Goal: Communication & Community: Participate in discussion

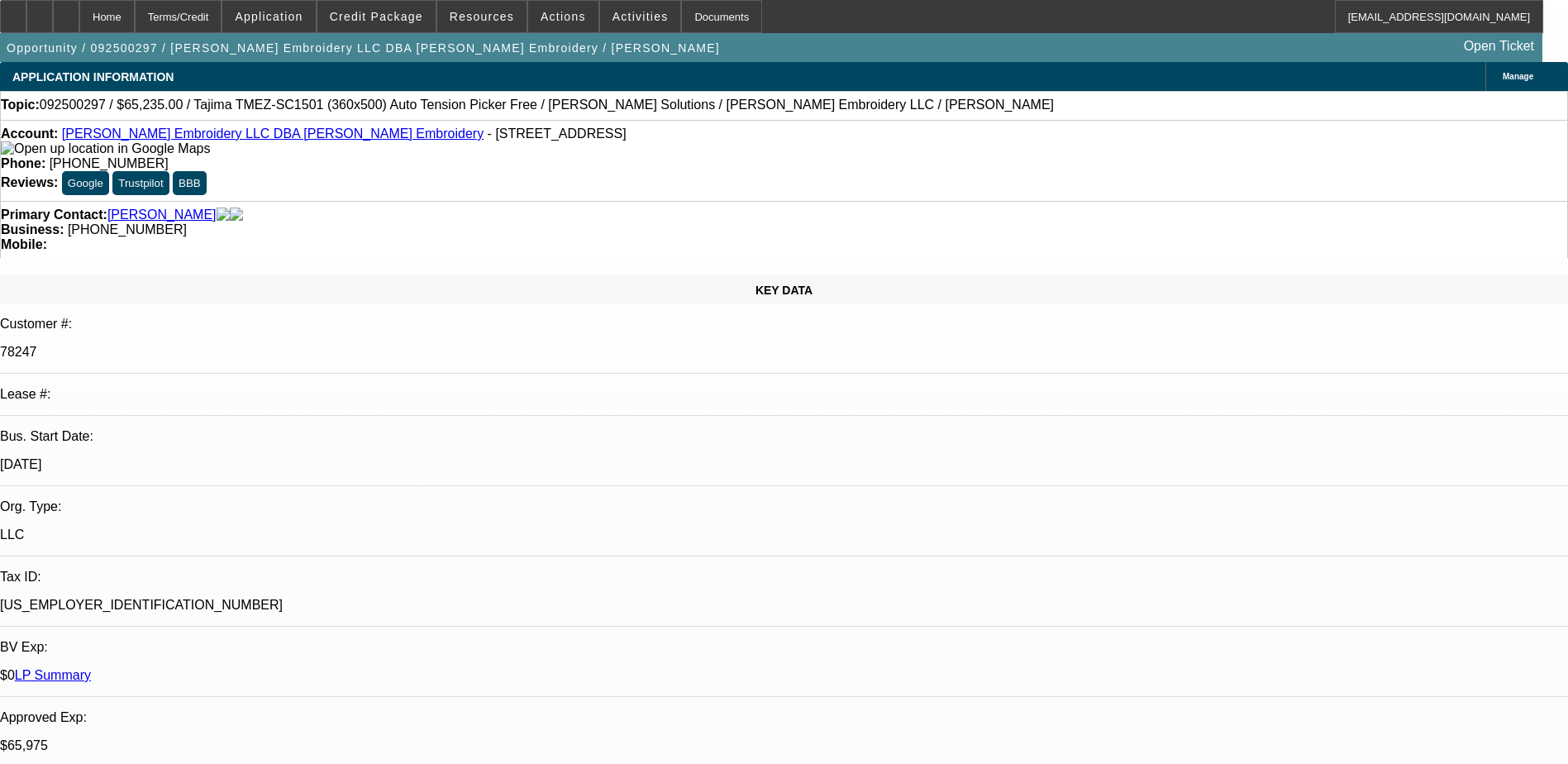
select select "0"
select select "2"
select select "0"
select select "2"
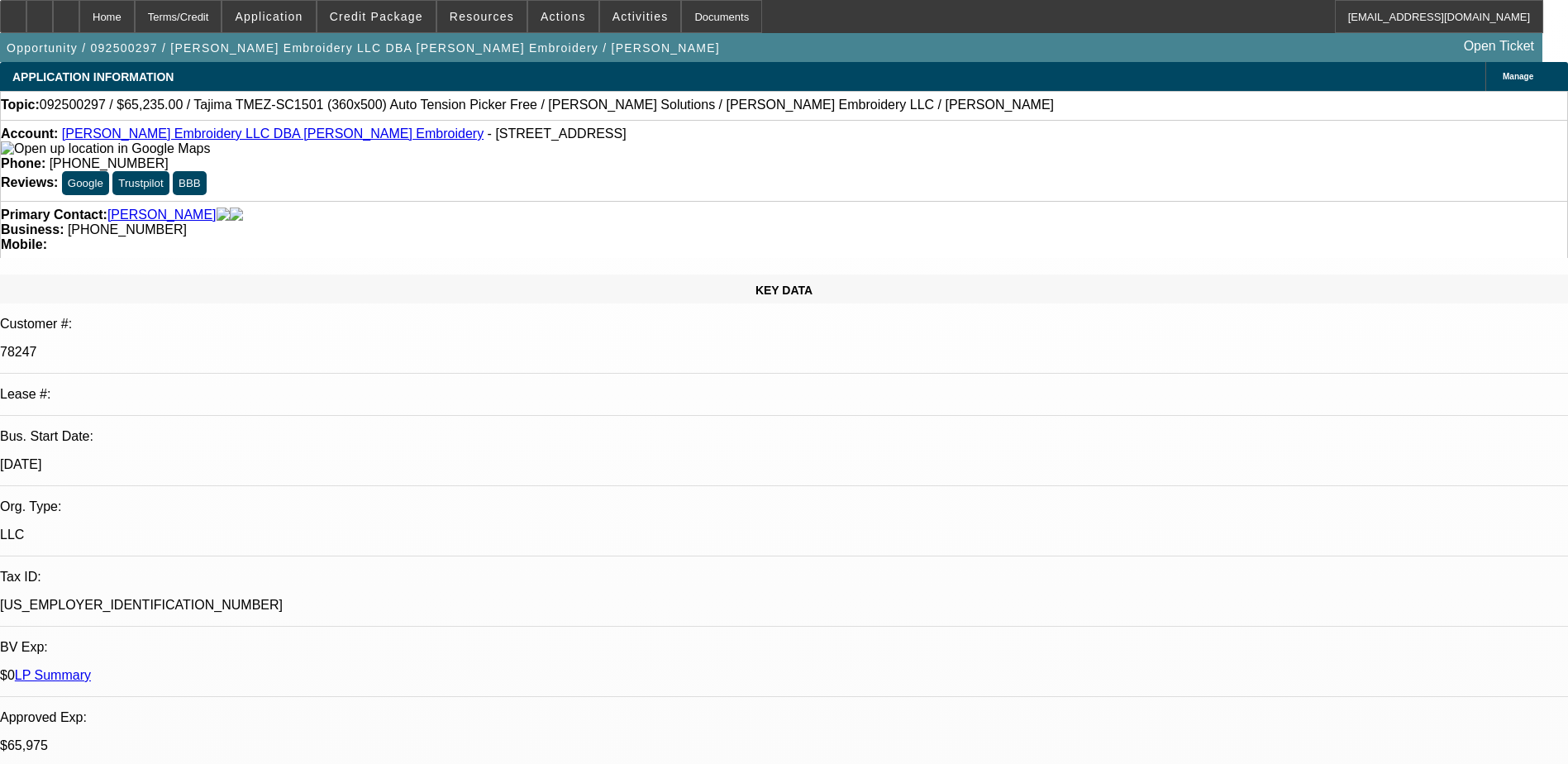
select select "0"
select select "2"
select select "0"
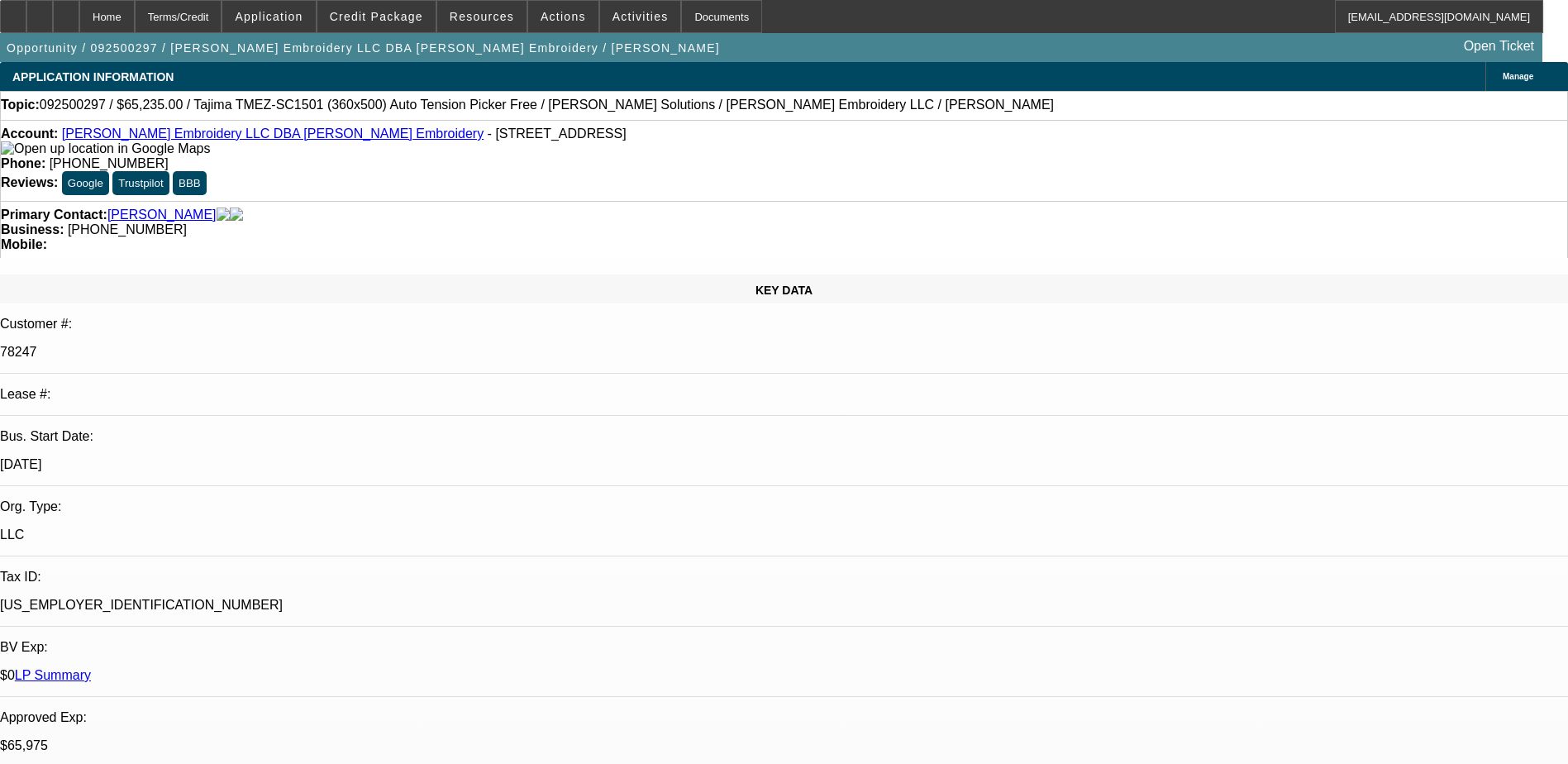
select select "2"
select select "0"
select select "1"
select select "2"
select select "6"
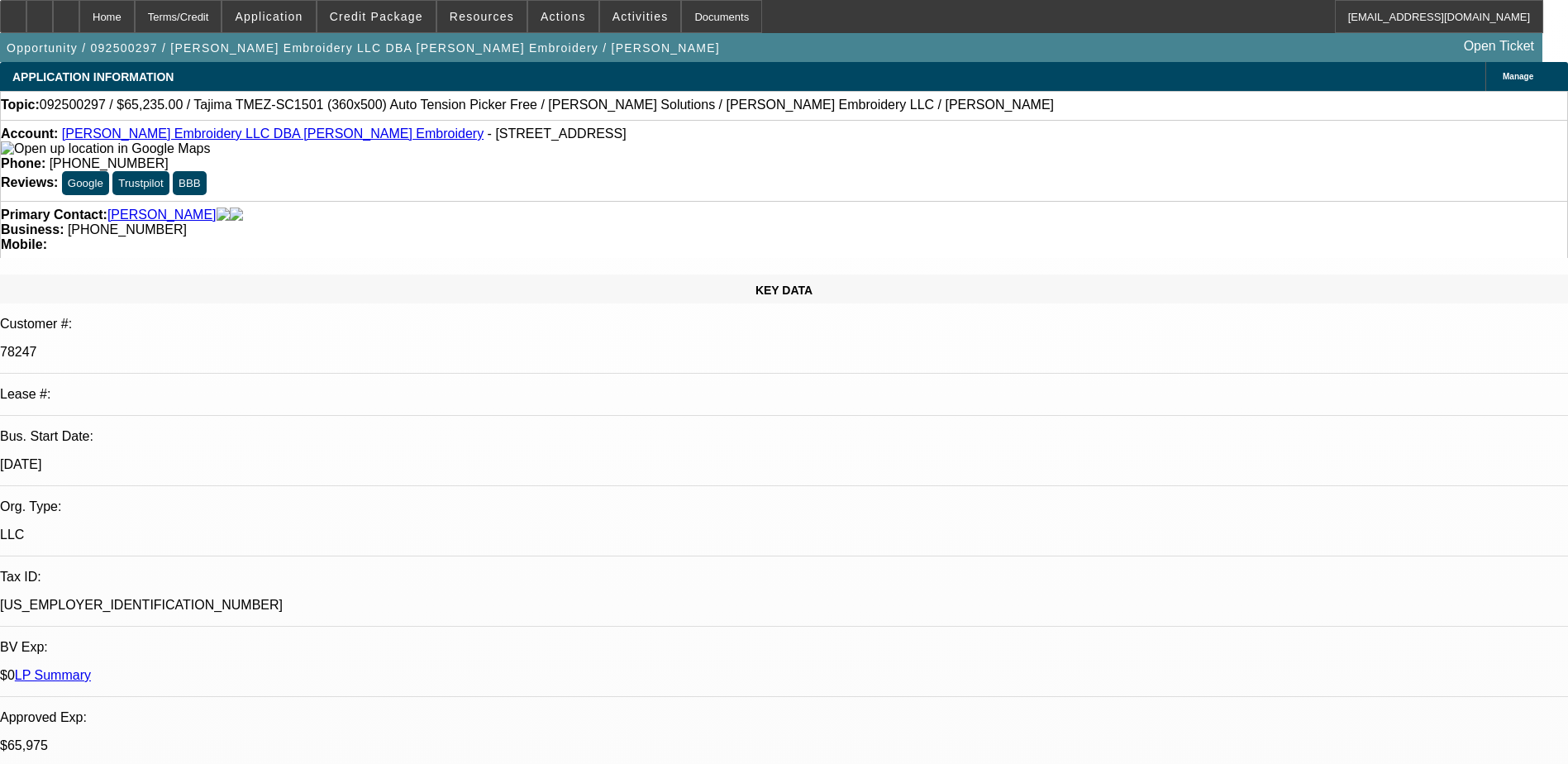
select select "1"
select select "2"
select select "6"
select select "1"
select select "2"
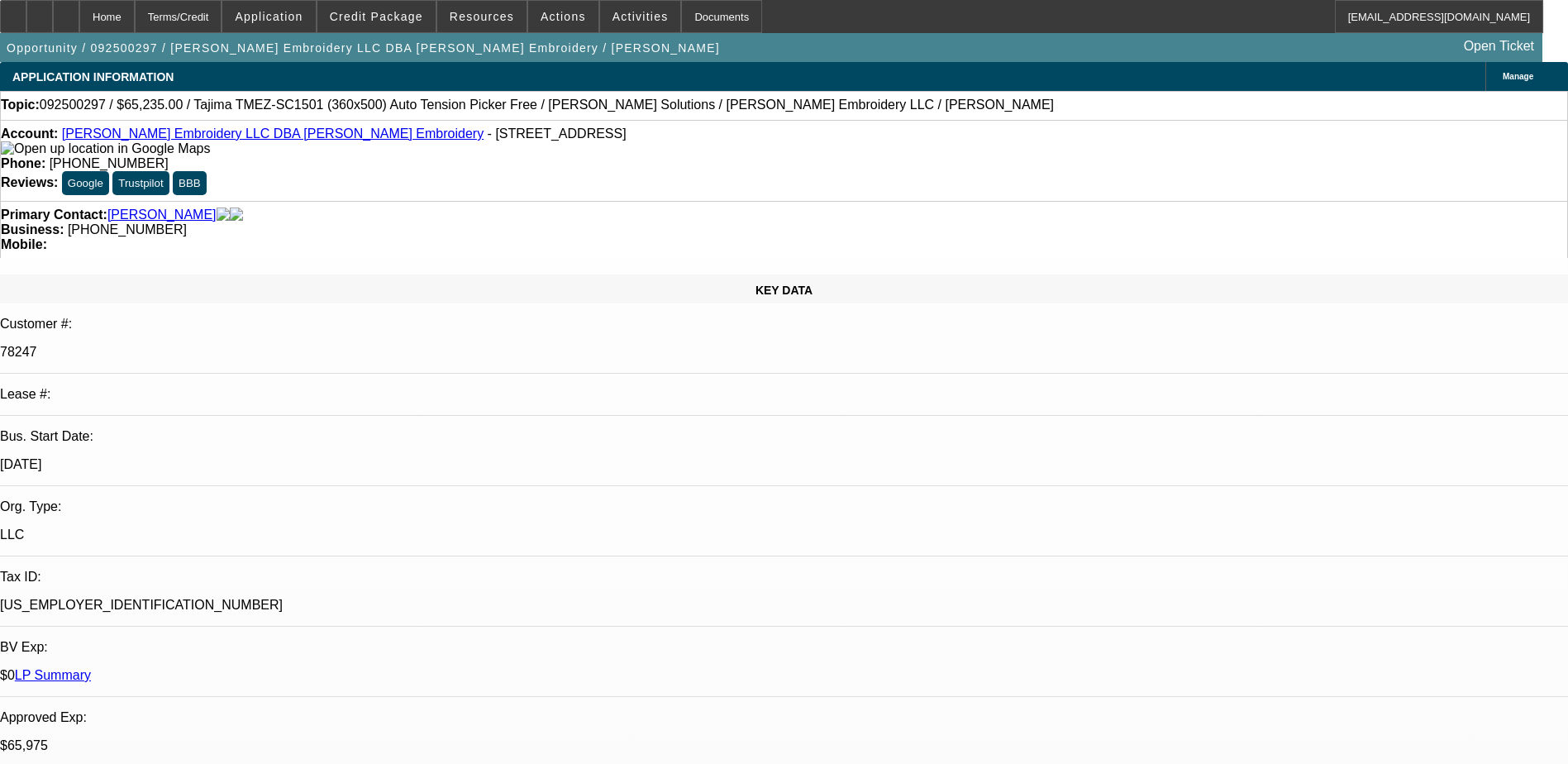
select select "6"
select select "1"
select select "2"
select select "6"
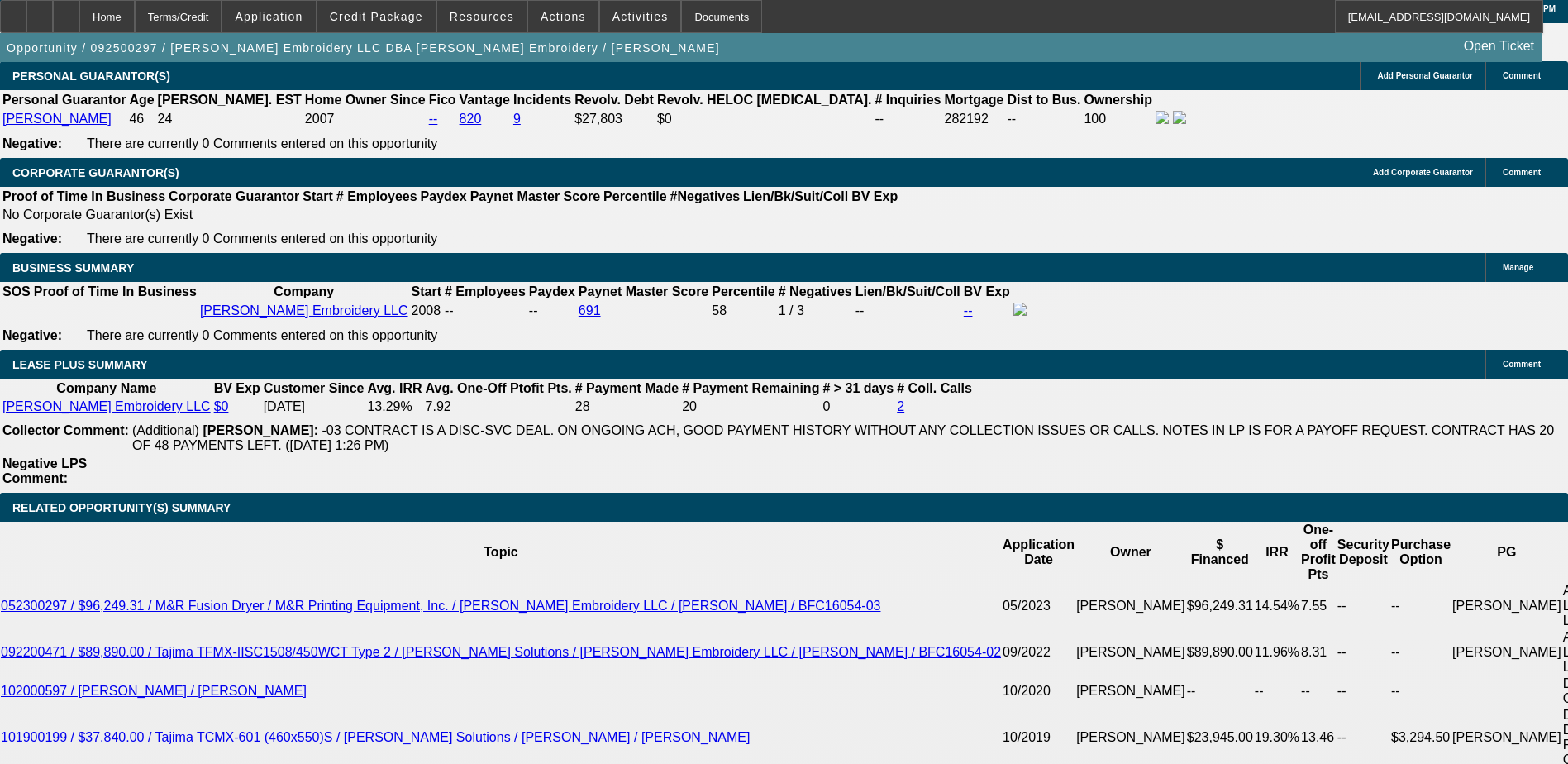
scroll to position [2728, 0]
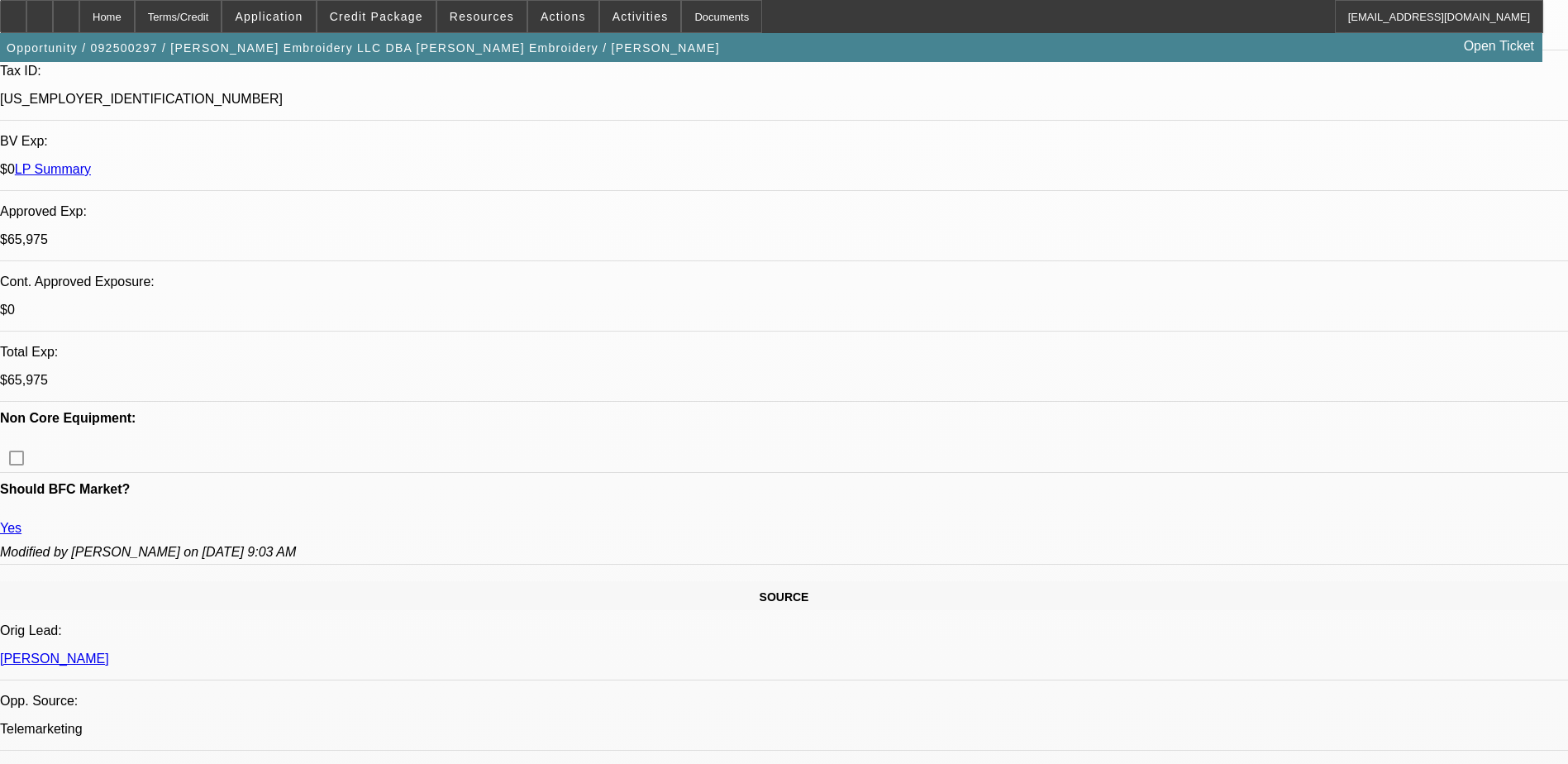
scroll to position [194, 0]
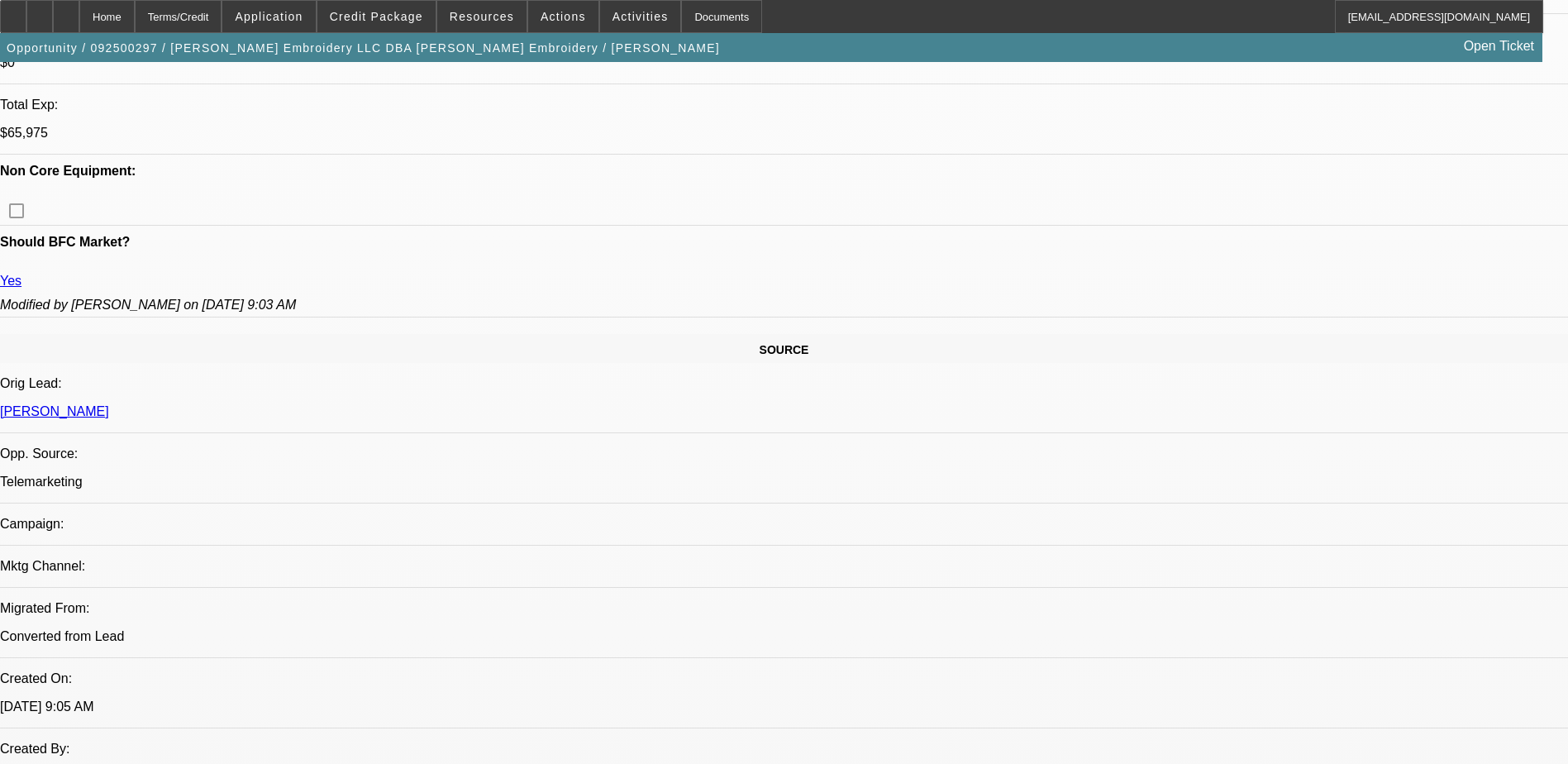
scroll to position [938, 0]
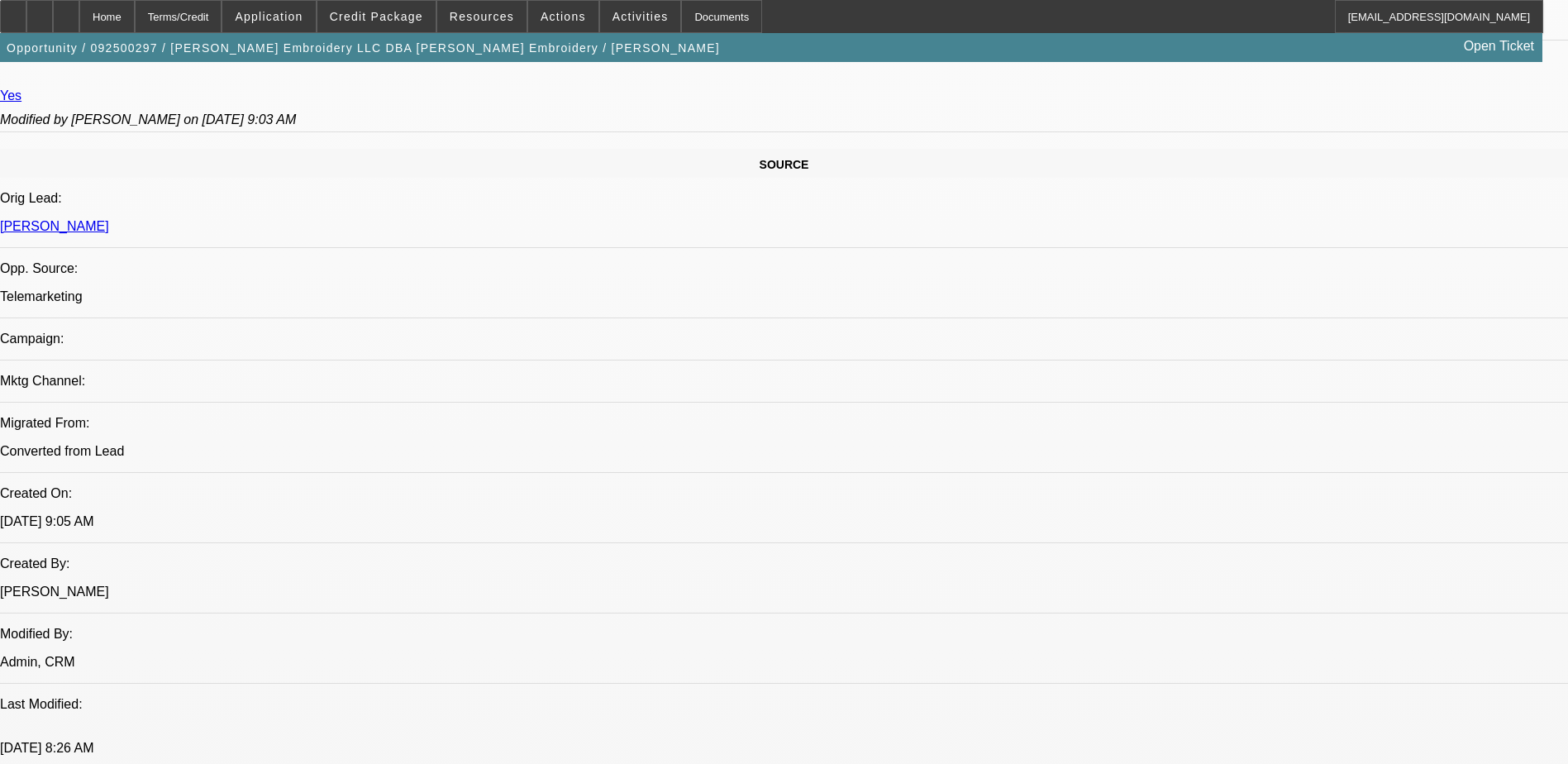
drag, startPoint x: 1312, startPoint y: 567, endPoint x: 1488, endPoint y: 585, distance: 176.9
drag, startPoint x: 1488, startPoint y: 585, endPoint x: 1439, endPoint y: 595, distance: 50.0
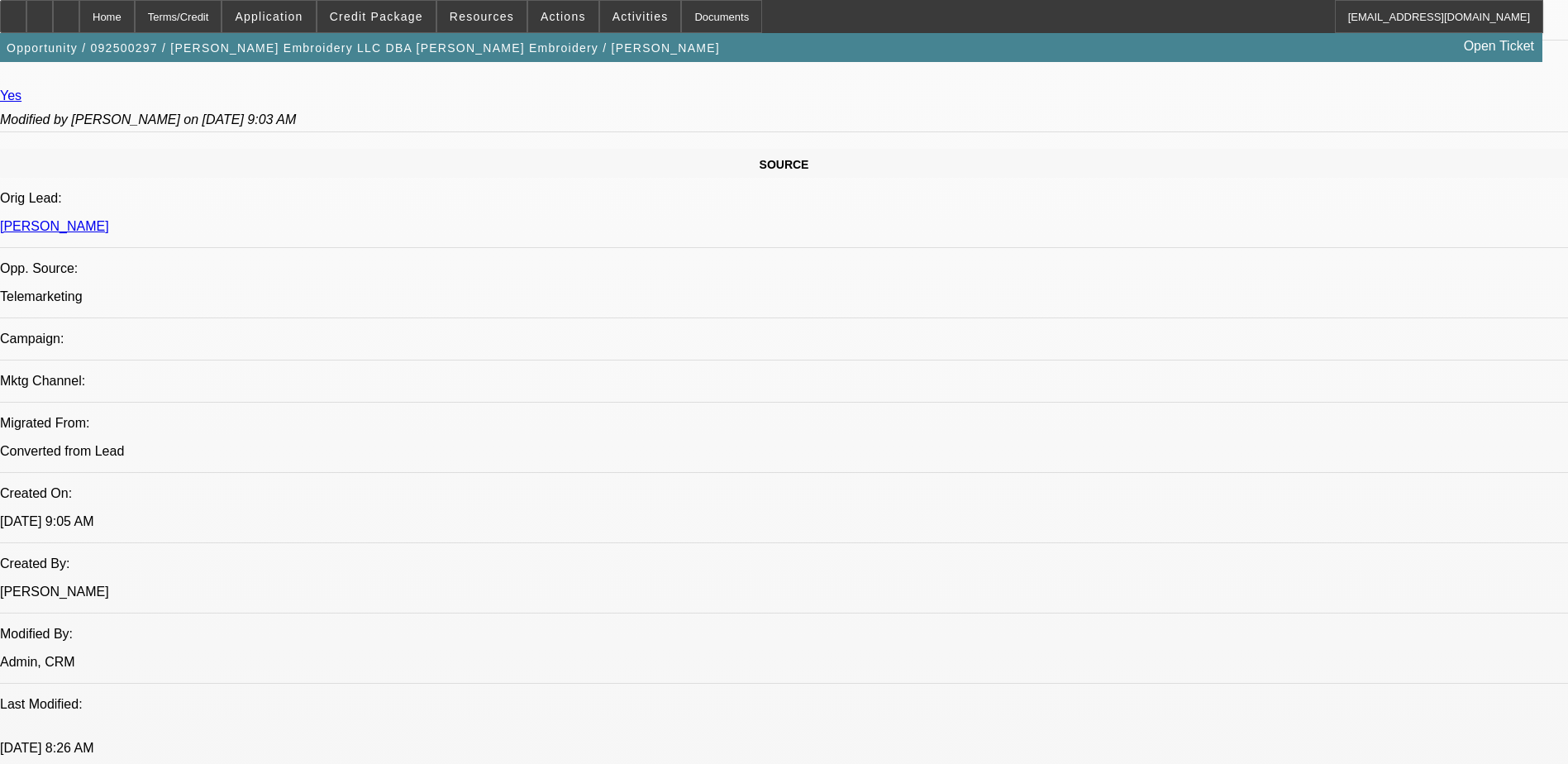
drag, startPoint x: 1328, startPoint y: 560, endPoint x: 1483, endPoint y: 579, distance: 156.2
drag, startPoint x: 1220, startPoint y: 574, endPoint x: 1394, endPoint y: 582, distance: 174.2
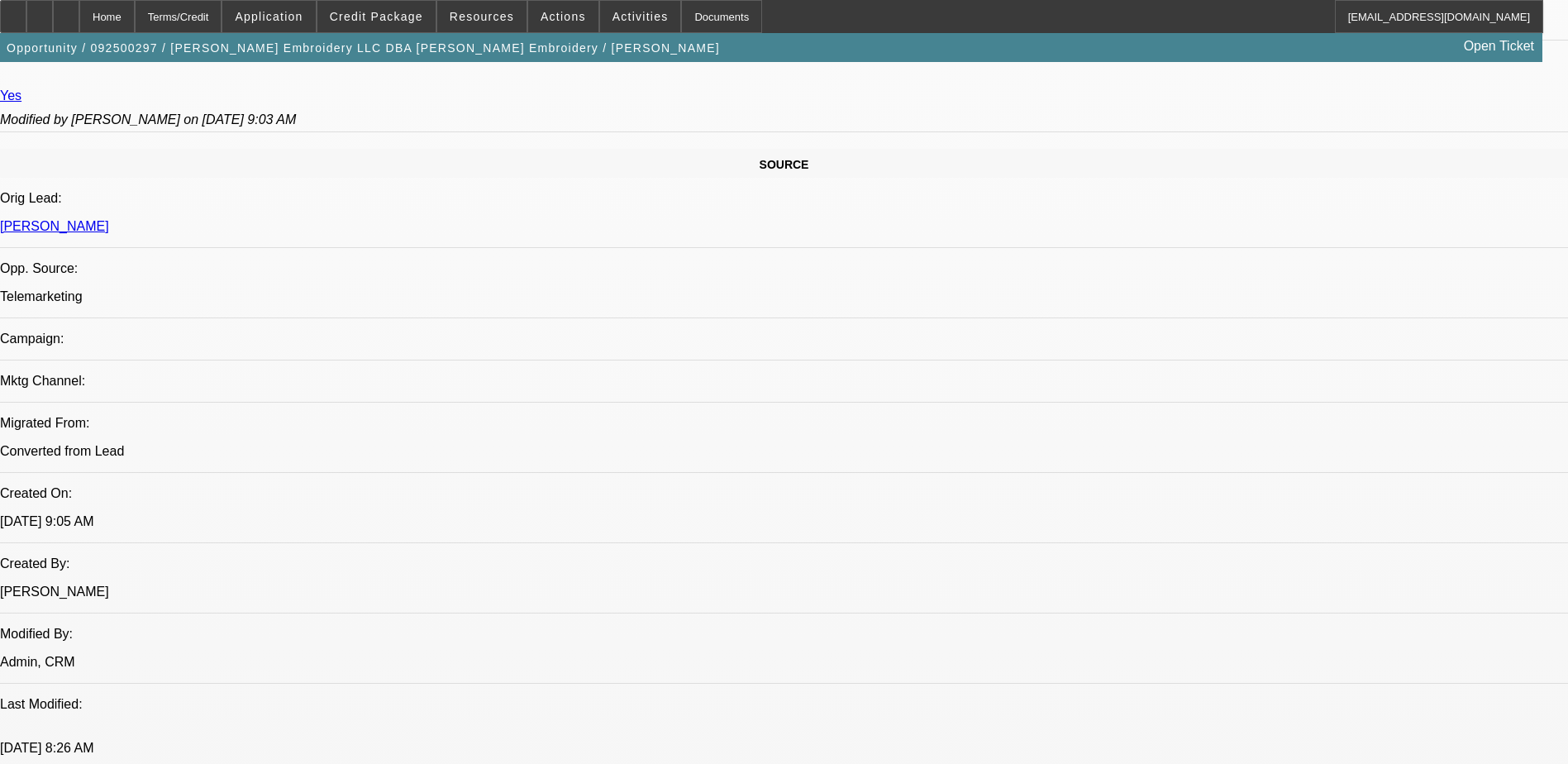
drag, startPoint x: 1394, startPoint y: 582, endPoint x: 1378, endPoint y: 586, distance: 16.5
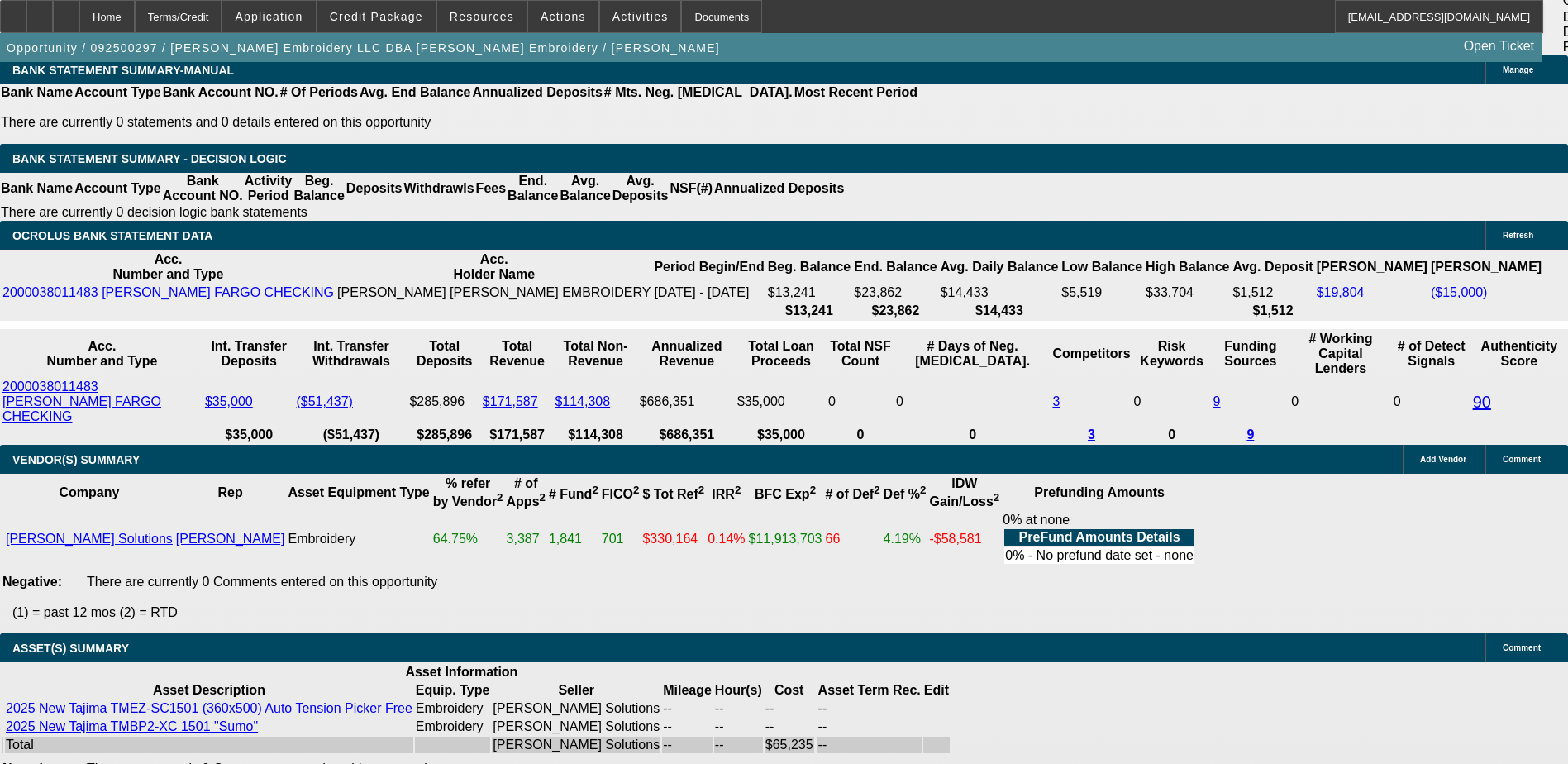
scroll to position [3351, 0]
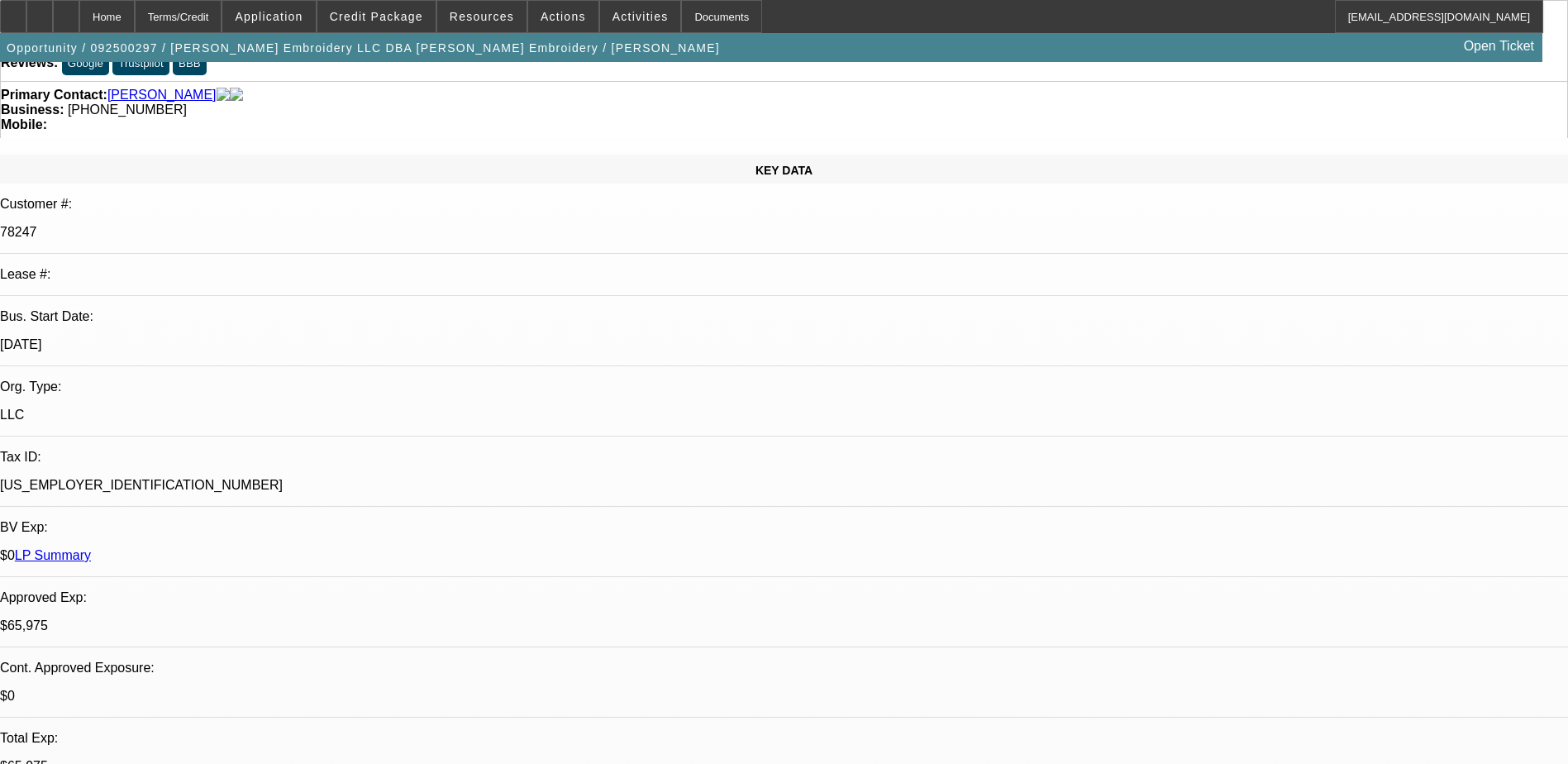
scroll to position [0, 0]
